Goal: Information Seeking & Learning: Find contact information

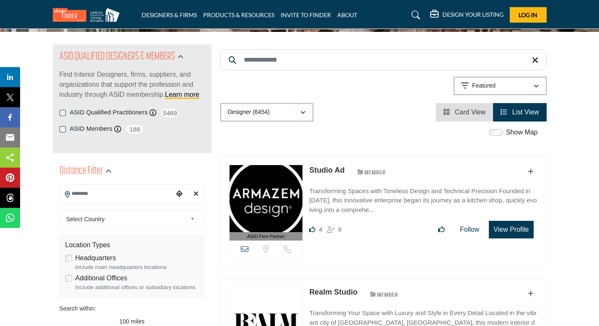
scroll to position [81, 0]
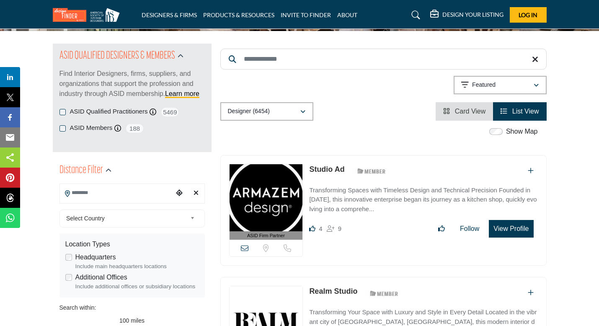
click at [129, 193] on input "Search Location" at bounding box center [116, 193] width 113 height 16
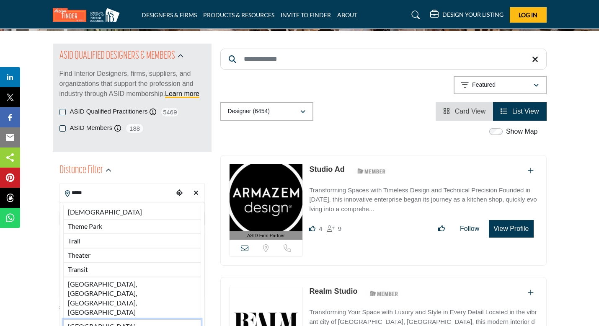
type input "**********"
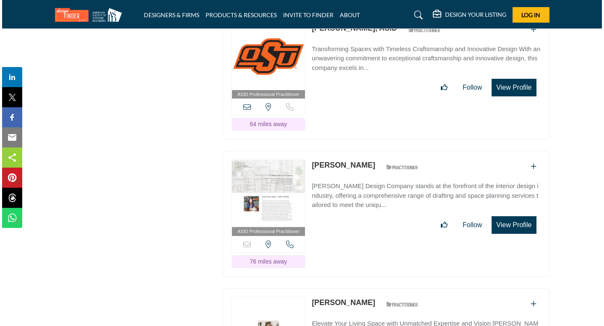
scroll to position [1385, 0]
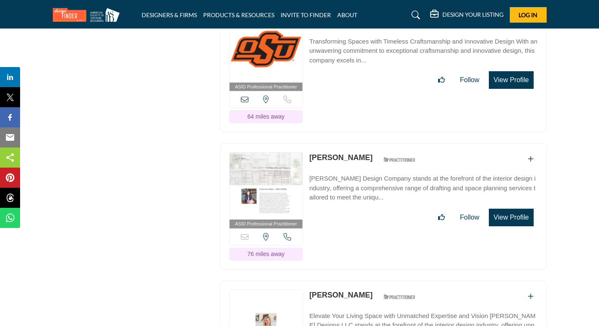
click at [508, 209] on button "View Profile" at bounding box center [511, 218] width 44 height 18
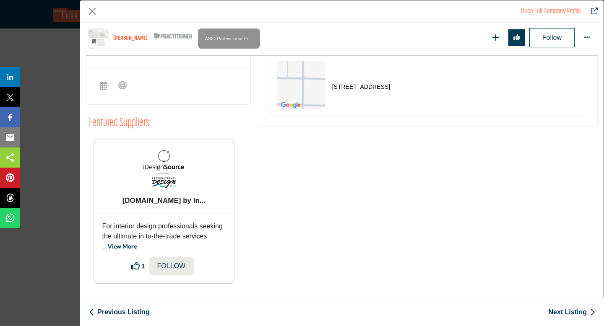
scroll to position [314, 0]
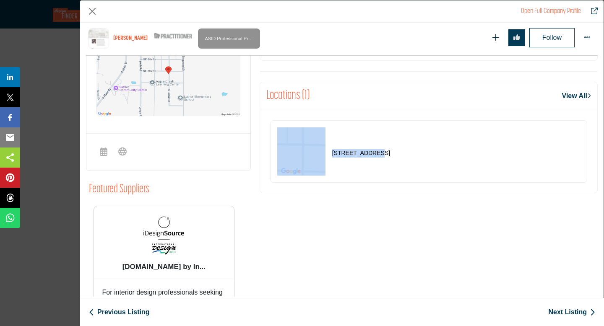
drag, startPoint x: 370, startPoint y: 152, endPoint x: 325, endPoint y: 151, distance: 45.3
click at [325, 151] on div "[STREET_ADDRESS]" at bounding box center [333, 151] width 113 height 48
copy div "[STREET_ADDRESS]"
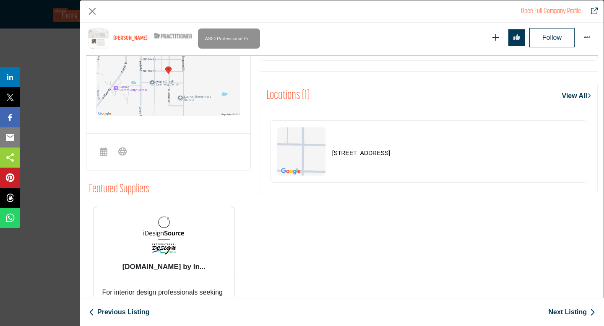
click at [320, 226] on div "[PERSON_NAME] Sorry, but this listing is on a subscription plan which does not …" at bounding box center [428, 131] width 347 height 453
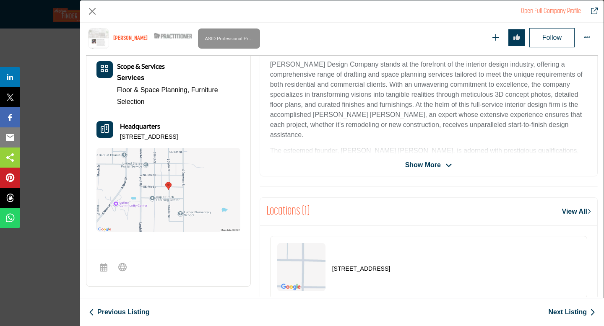
scroll to position [122, 0]
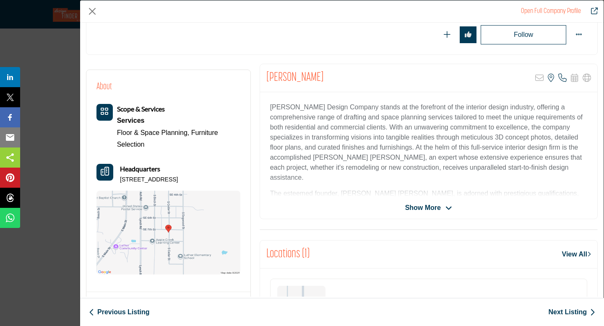
click at [446, 205] on icon "Company Data Modal" at bounding box center [448, 209] width 7 height 8
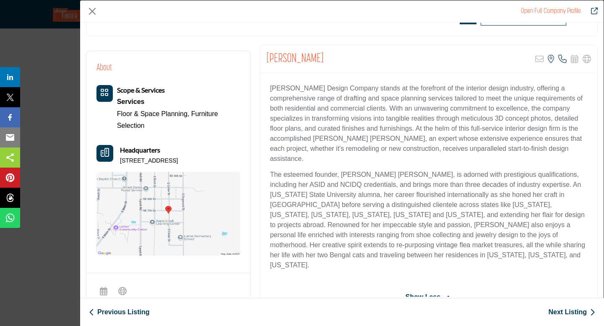
scroll to position [144, 0]
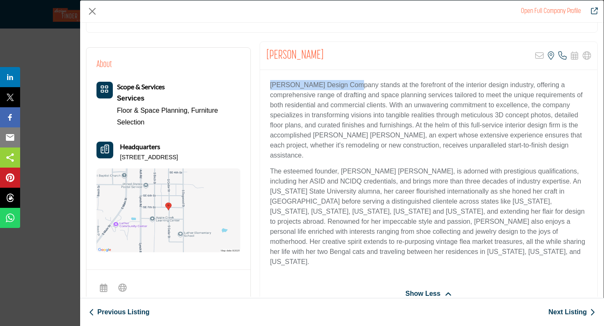
drag, startPoint x: 351, startPoint y: 85, endPoint x: 265, endPoint y: 84, distance: 85.9
click at [265, 84] on div "[PERSON_NAME] Design Company stands at the forefront of the interior design ind…" at bounding box center [428, 176] width 337 height 213
copy p "[PERSON_NAME] Design Company"
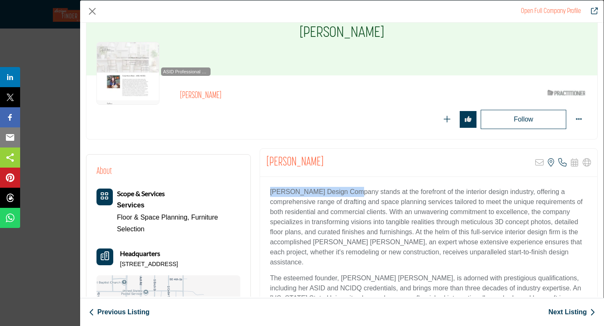
scroll to position [0, 0]
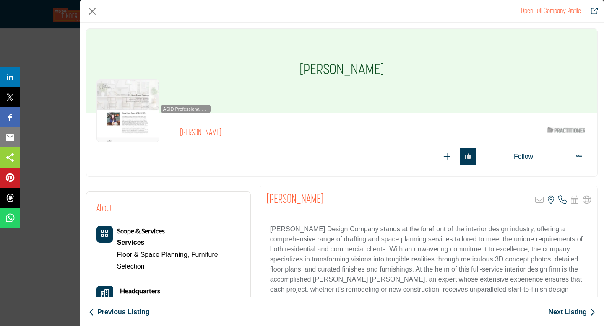
click at [317, 246] on p "[PERSON_NAME] Design Company stands at the forefront of the interior design ind…" at bounding box center [428, 264] width 317 height 80
click at [546, 12] on link "Open Full Company Profile" at bounding box center [551, 11] width 60 height 7
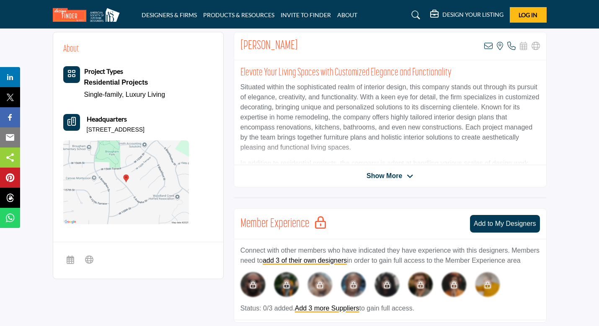
click at [390, 174] on span "Show More" at bounding box center [385, 176] width 36 height 10
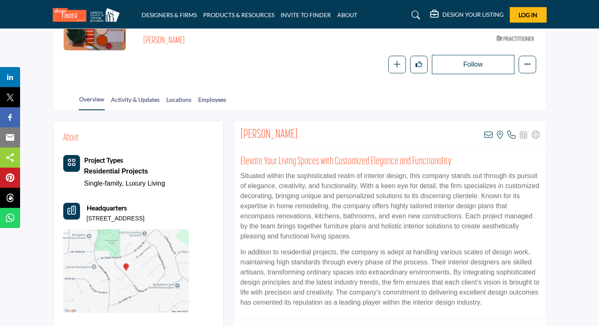
scroll to position [116, 0]
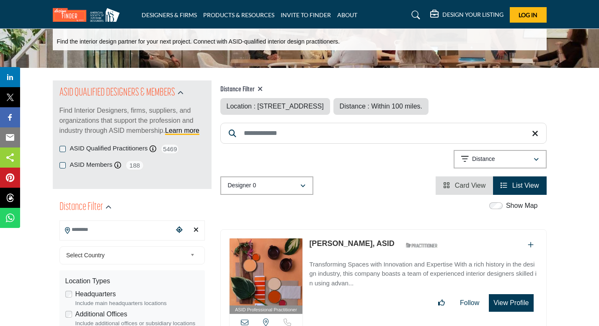
type input "**********"
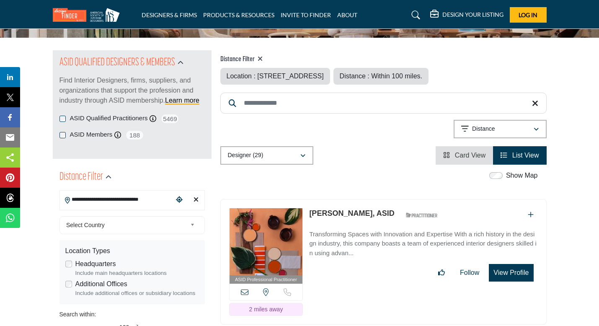
scroll to position [74, 0]
click at [285, 76] on span "Location : S Main St, Tulsa, OK, 74103, USA" at bounding box center [275, 76] width 97 height 7
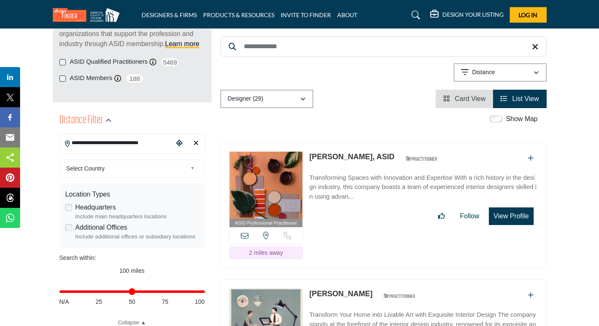
scroll to position [111, 0]
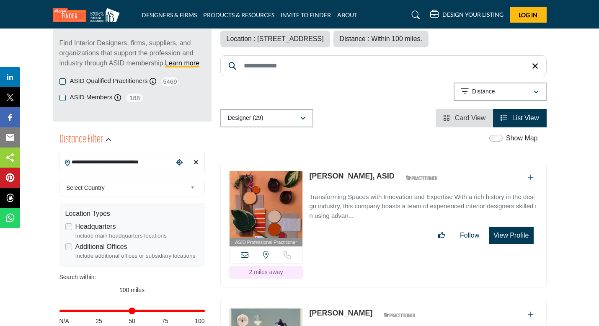
click at [140, 187] on span "Select Country" at bounding box center [126, 188] width 121 height 10
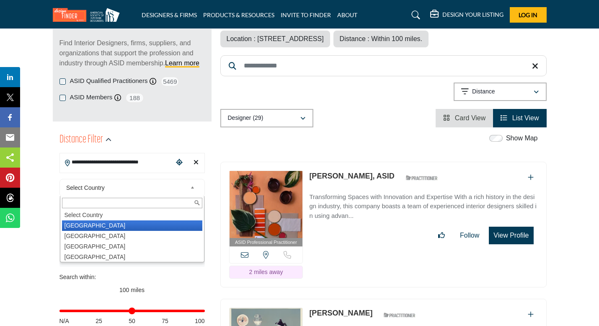
click at [95, 225] on li "United States" at bounding box center [132, 225] width 140 height 10
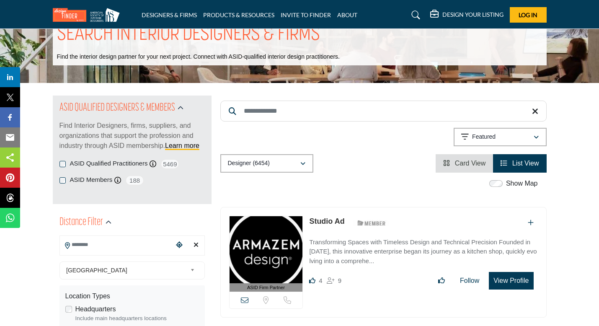
scroll to position [65, 0]
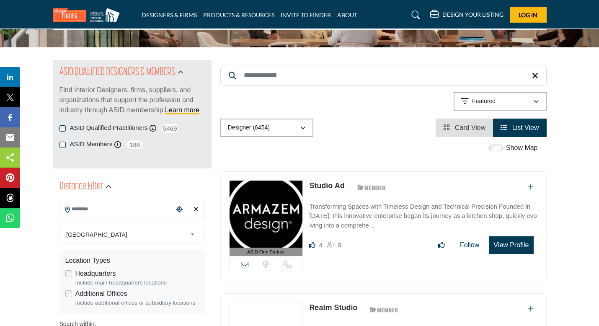
click at [109, 206] on input "Search Location" at bounding box center [116, 209] width 113 height 16
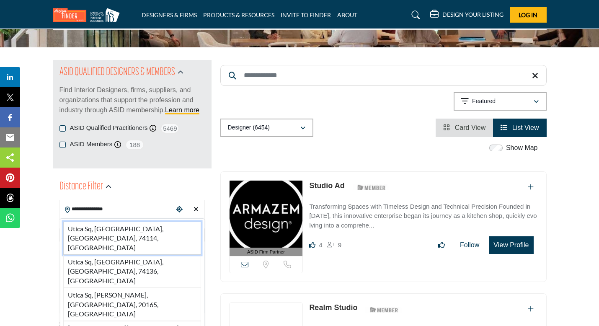
click at [108, 228] on li "Utica Sq, Tulsa, OK, 74114, USA" at bounding box center [132, 238] width 138 height 33
type input "**********"
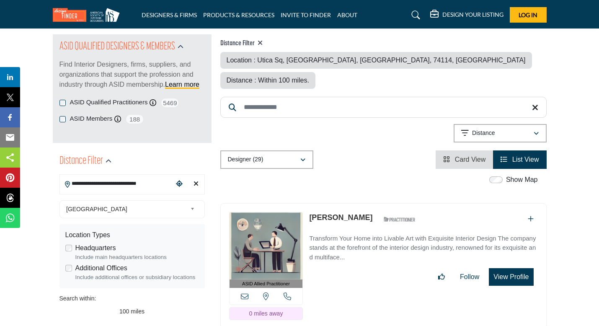
scroll to position [87, 0]
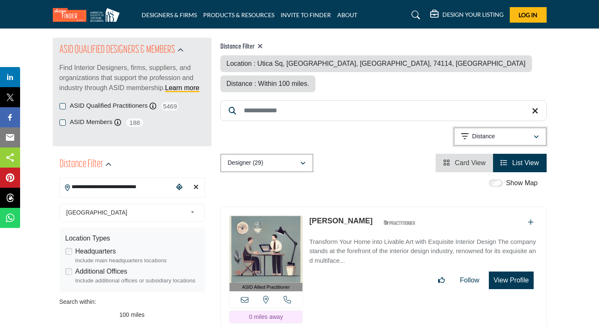
click at [539, 133] on div "button" at bounding box center [537, 137] width 6 height 8
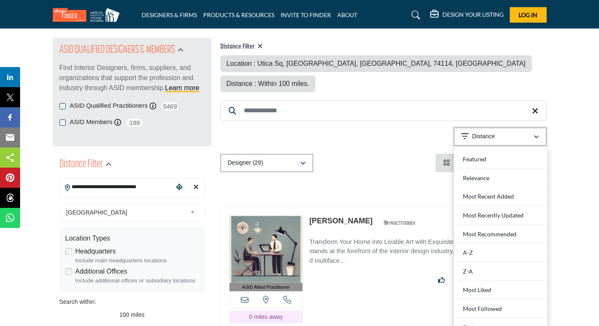
click at [539, 133] on div "button" at bounding box center [537, 137] width 6 height 8
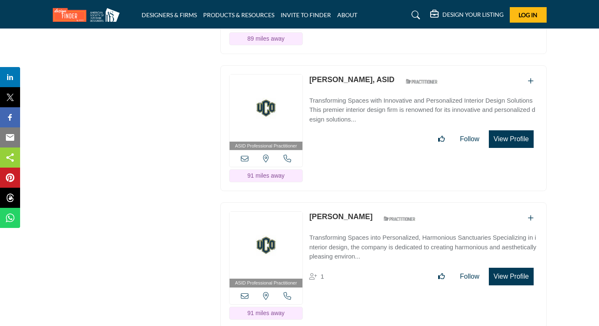
scroll to position [1753, 0]
